Goal: Information Seeking & Learning: Learn about a topic

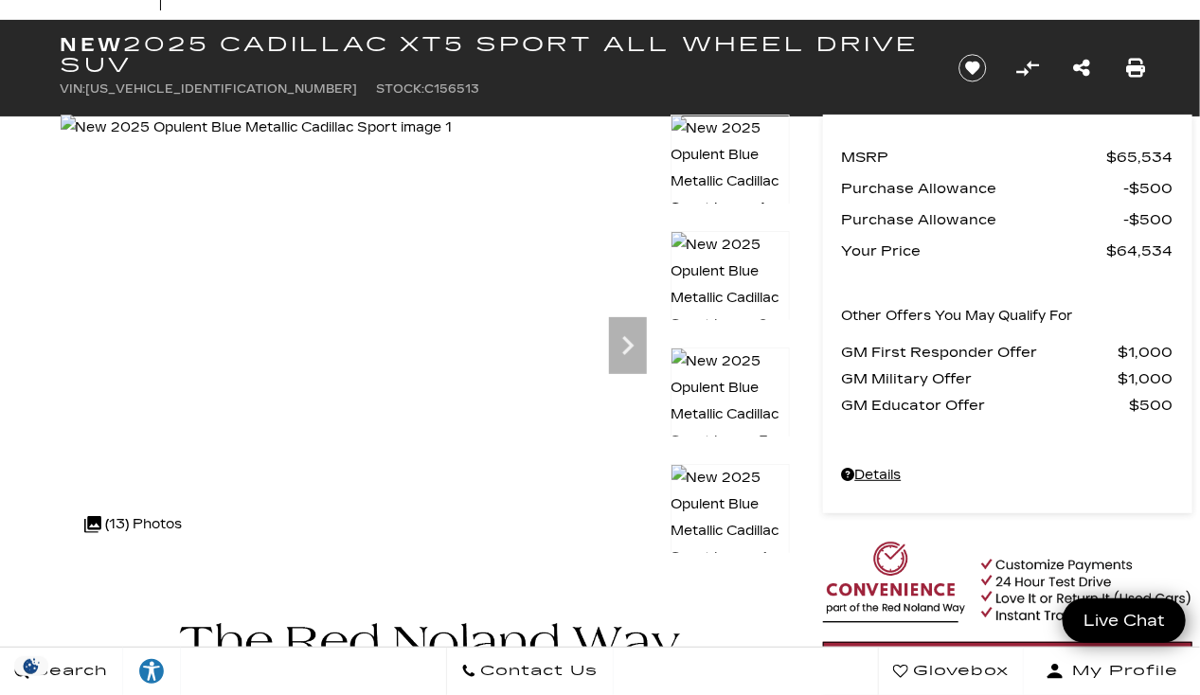
scroll to position [82, 0]
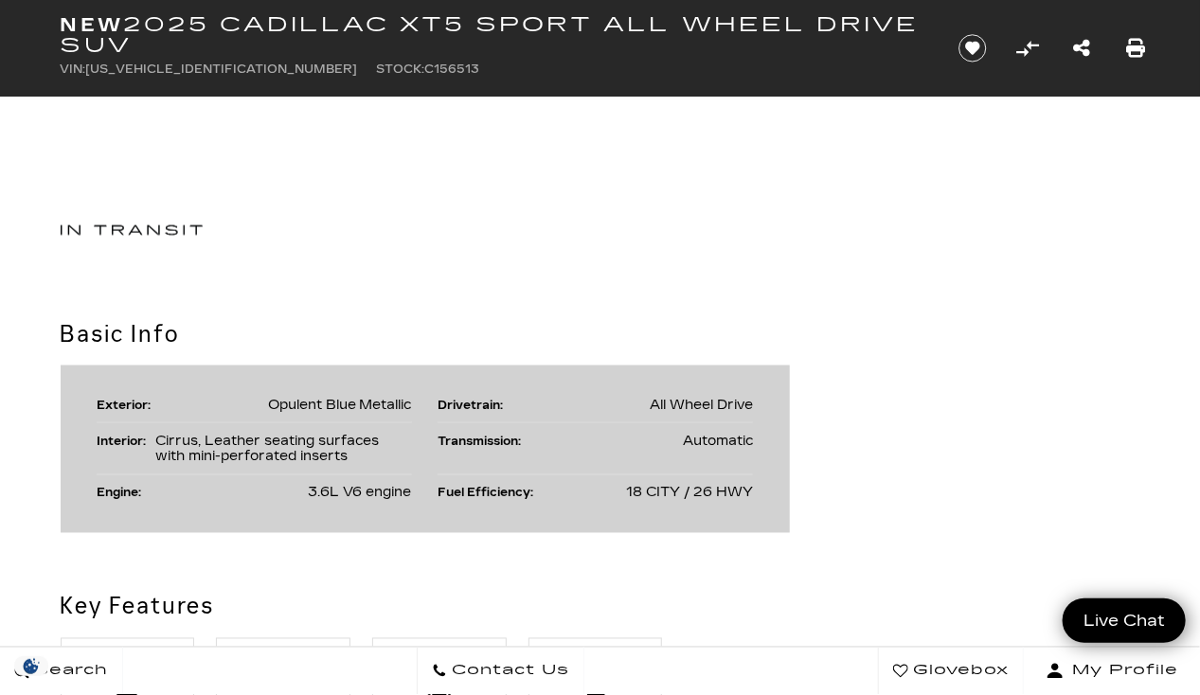
scroll to position [945, 0]
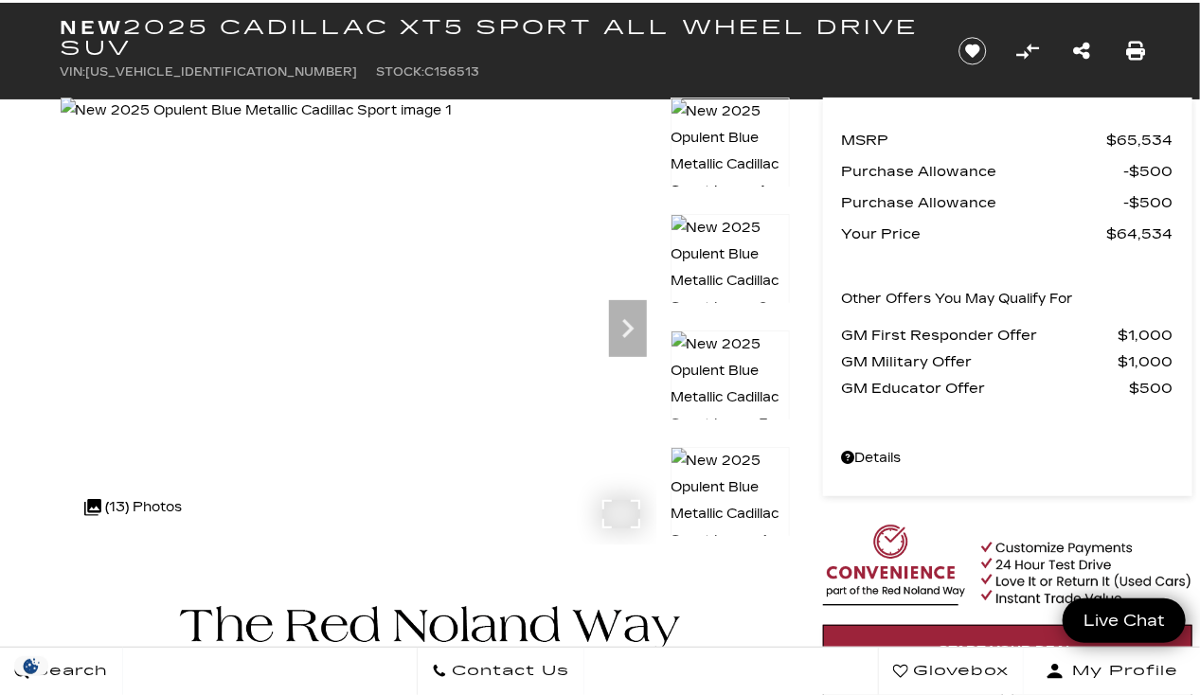
click at [616, 527] on div at bounding box center [359, 321] width 596 height 447
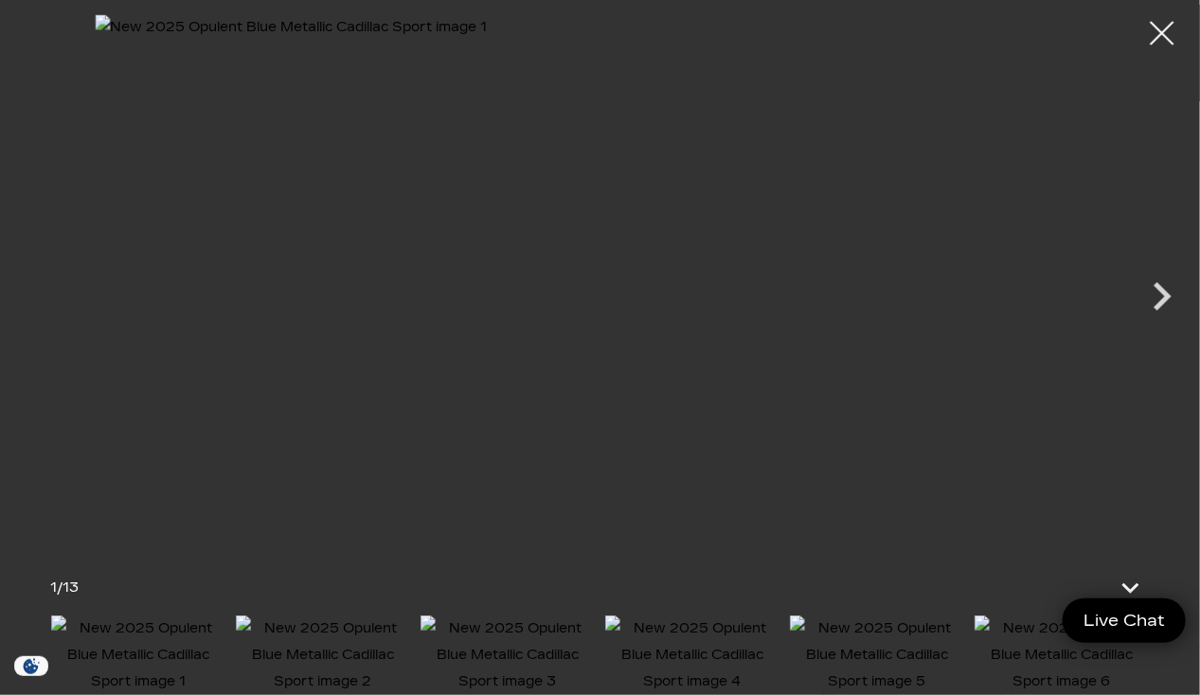
scroll to position [97, 0]
click at [1161, 300] on icon "Next" at bounding box center [1163, 296] width 18 height 28
click at [894, 654] on img at bounding box center [877, 656] width 175 height 80
click at [901, 654] on img at bounding box center [877, 656] width 175 height 80
click at [895, 635] on img at bounding box center [877, 656] width 175 height 80
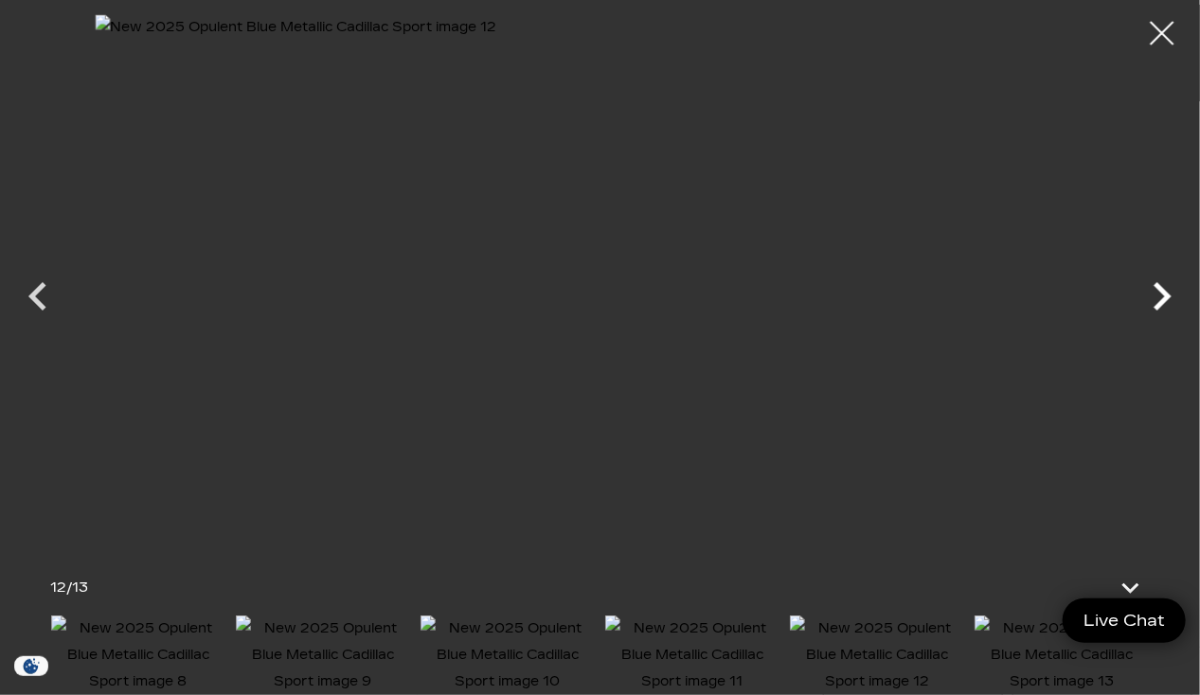
click at [1159, 305] on icon "Next" at bounding box center [1163, 296] width 18 height 28
click at [1159, 305] on div at bounding box center [600, 279] width 1200 height 530
click at [652, 665] on img at bounding box center [692, 656] width 175 height 80
click at [1167, 37] on div at bounding box center [1162, 32] width 47 height 47
